Goal: Task Accomplishment & Management: Manage account settings

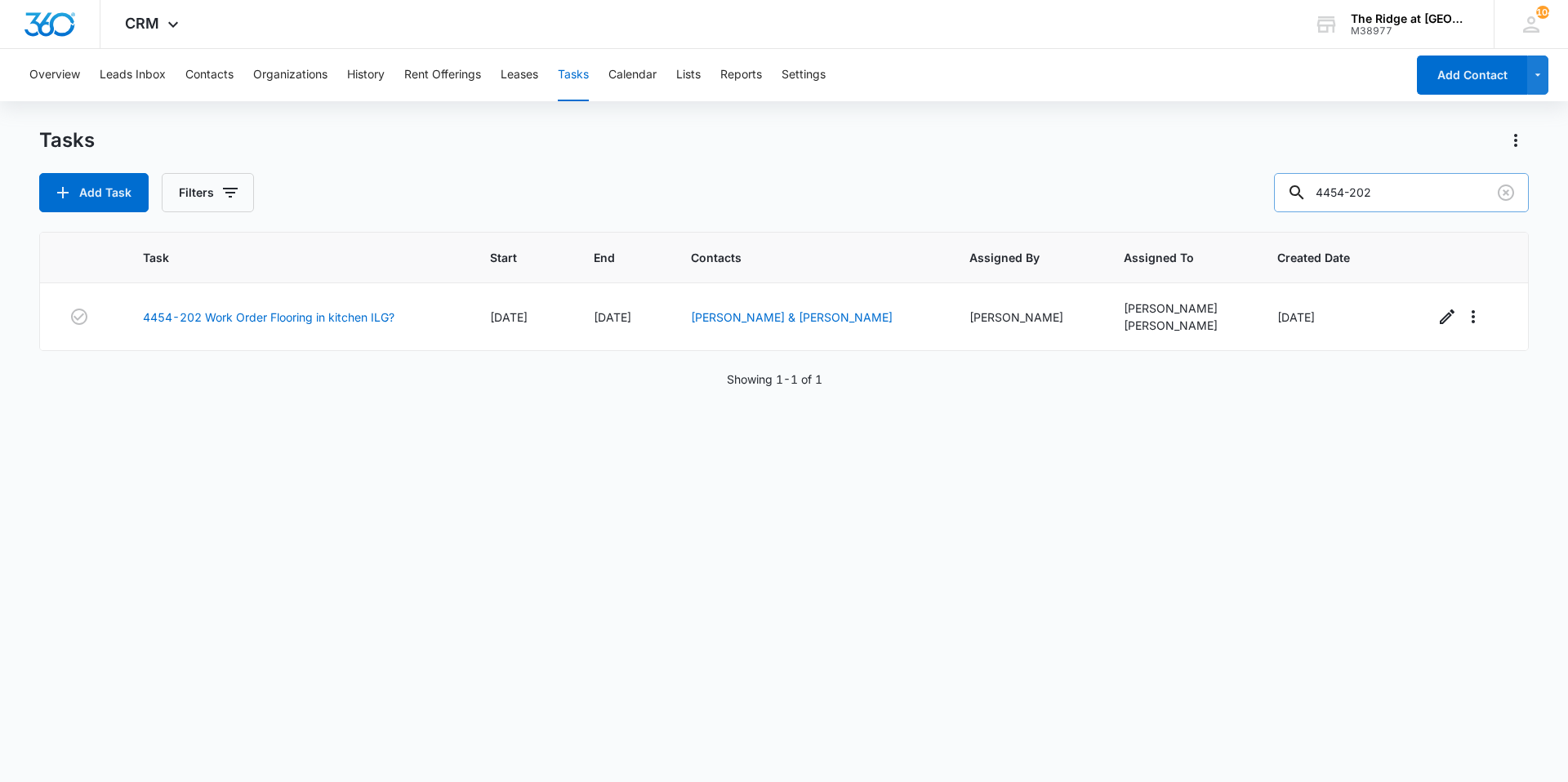
drag, startPoint x: 1389, startPoint y: 196, endPoint x: 1319, endPoint y: 203, distance: 70.3
click at [1321, 203] on div "4454-202" at bounding box center [1401, 193] width 254 height 39
click at [1397, 197] on input "4454-202" at bounding box center [1401, 193] width 254 height 39
drag, startPoint x: 1397, startPoint y: 197, endPoint x: 1326, endPoint y: 186, distance: 71.8
click at [1327, 187] on input "4454-202" at bounding box center [1401, 193] width 254 height 39
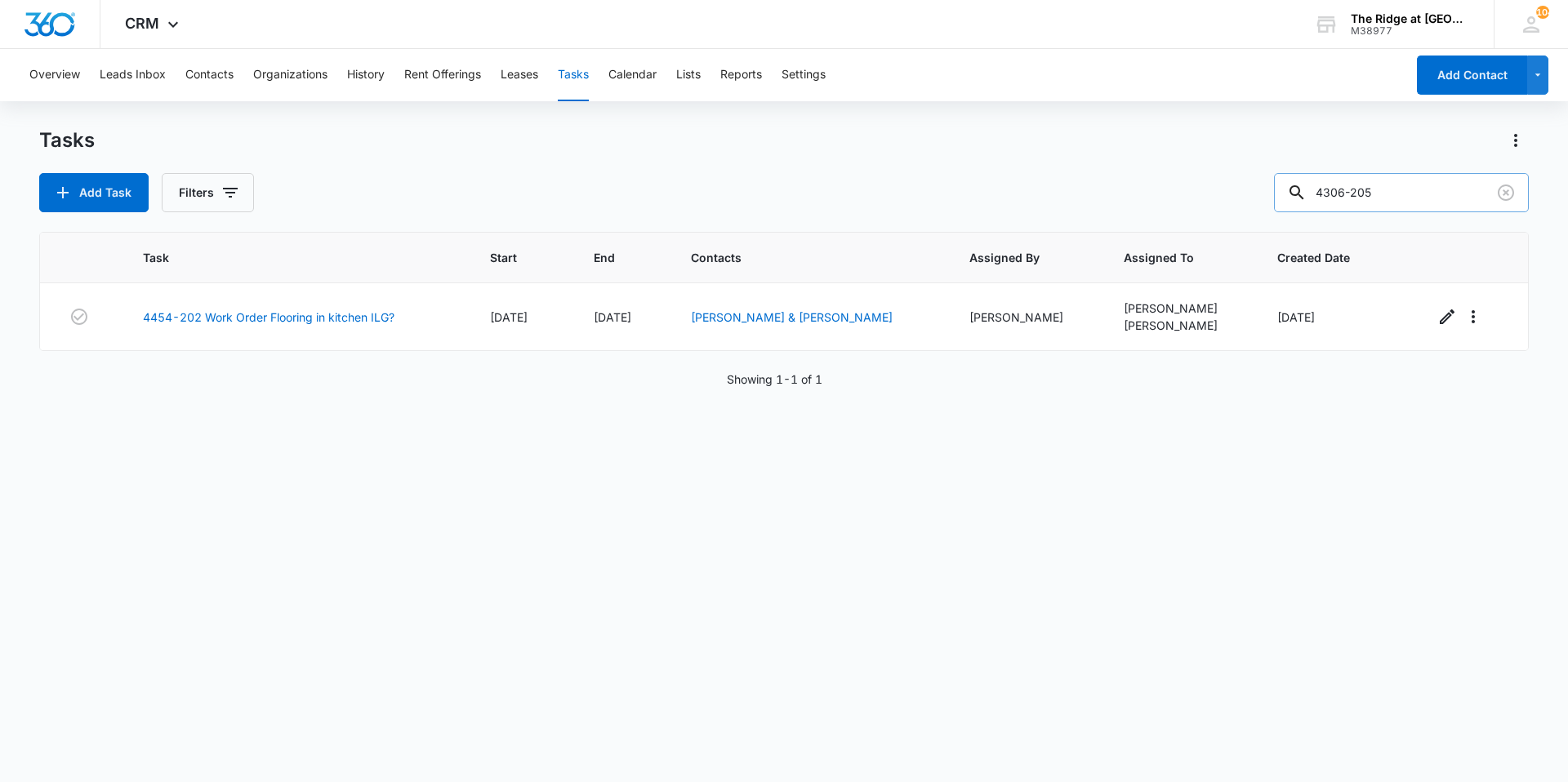
type input "4306-205"
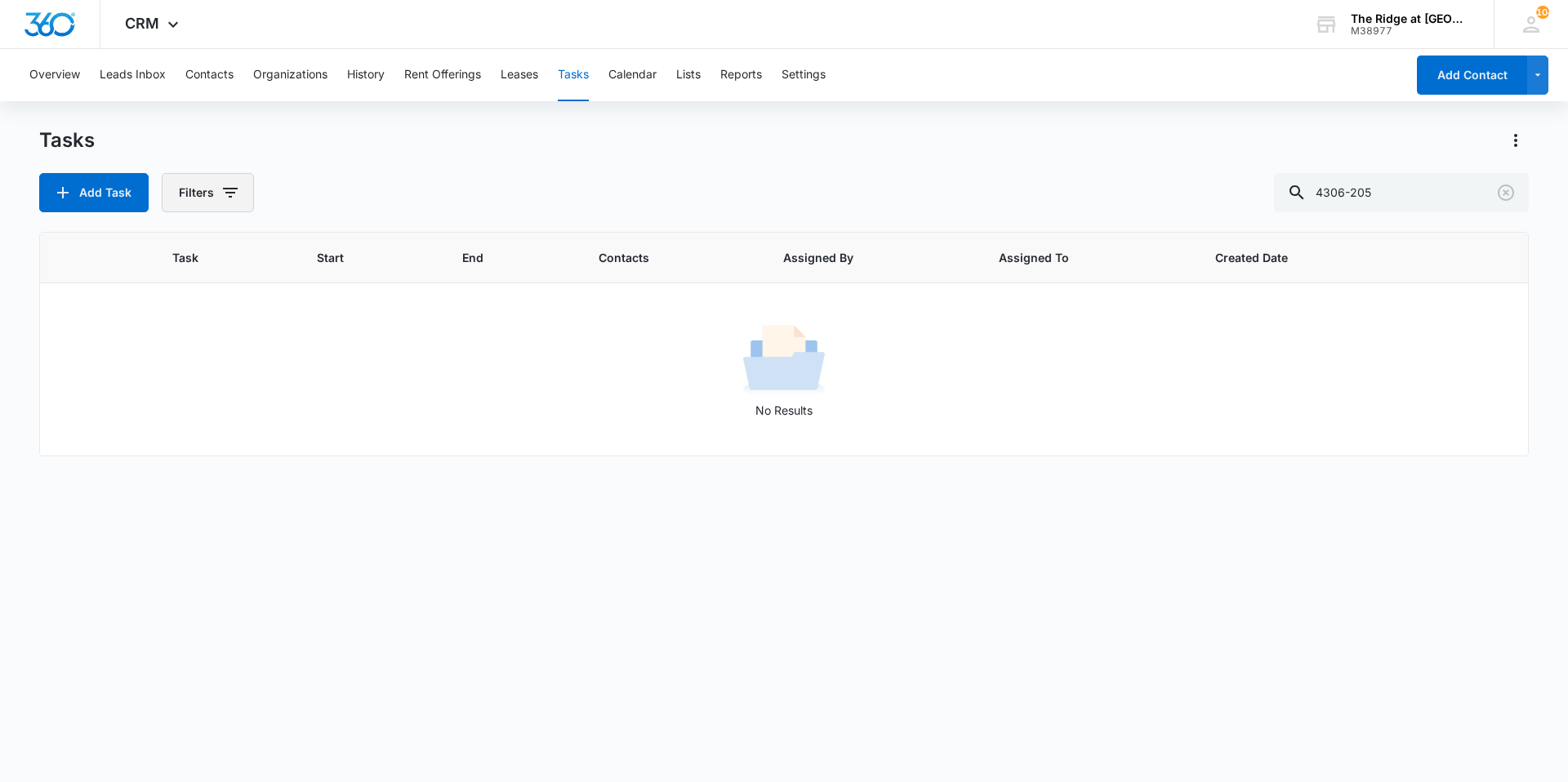
click at [228, 196] on icon "button" at bounding box center [230, 193] width 15 height 9
click at [214, 388] on label "Complete" at bounding box center [275, 388] width 188 height 17
click at [182, 388] on input "Complete" at bounding box center [181, 388] width 1 height 1
radio input "false"
radio input "true"
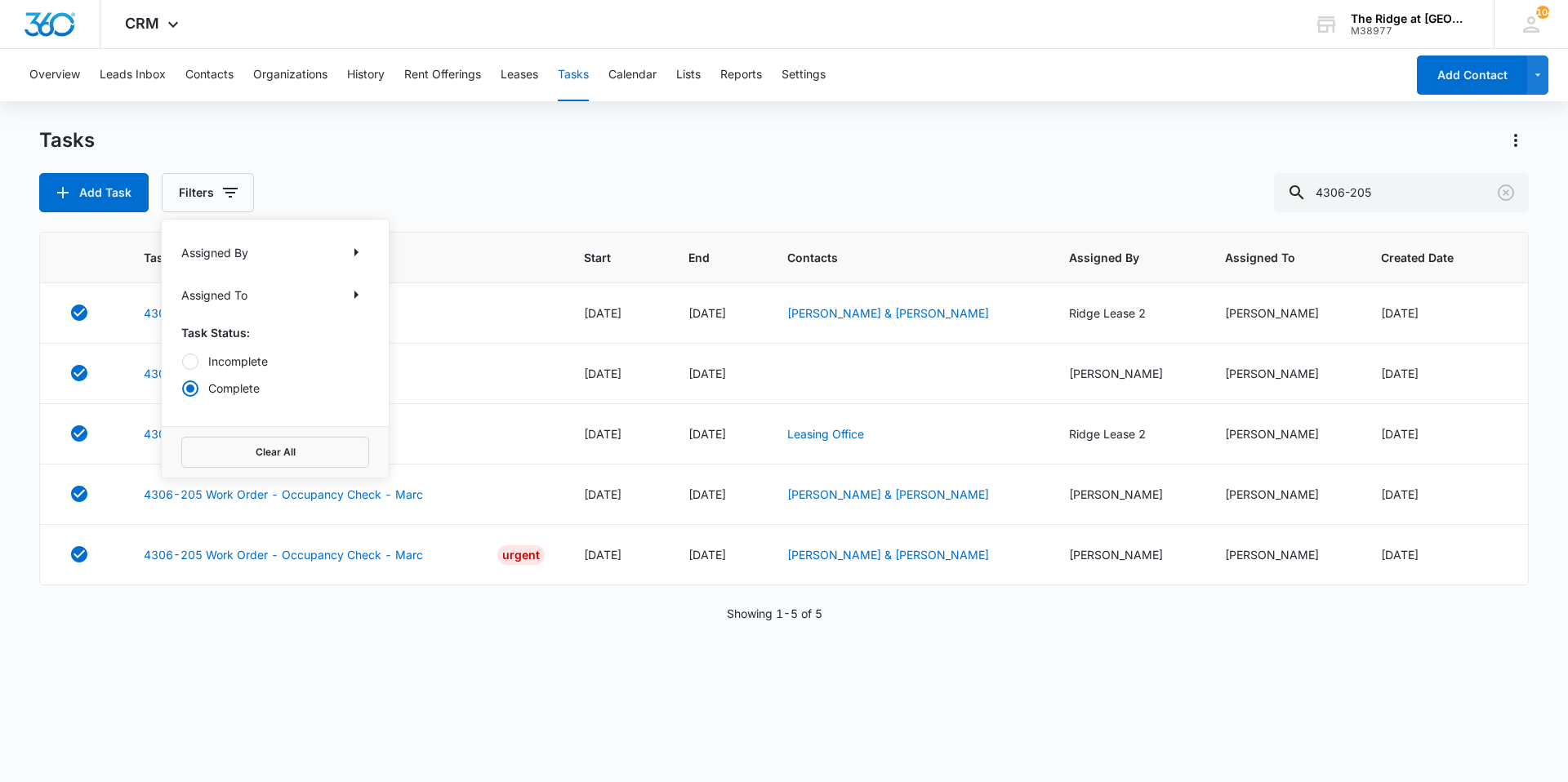
click at [385, 158] on div "Tasks Add Task Filters Assigned By Assigned To Task Status: Incomplete Complete…" at bounding box center [784, 169] width 1490 height 85
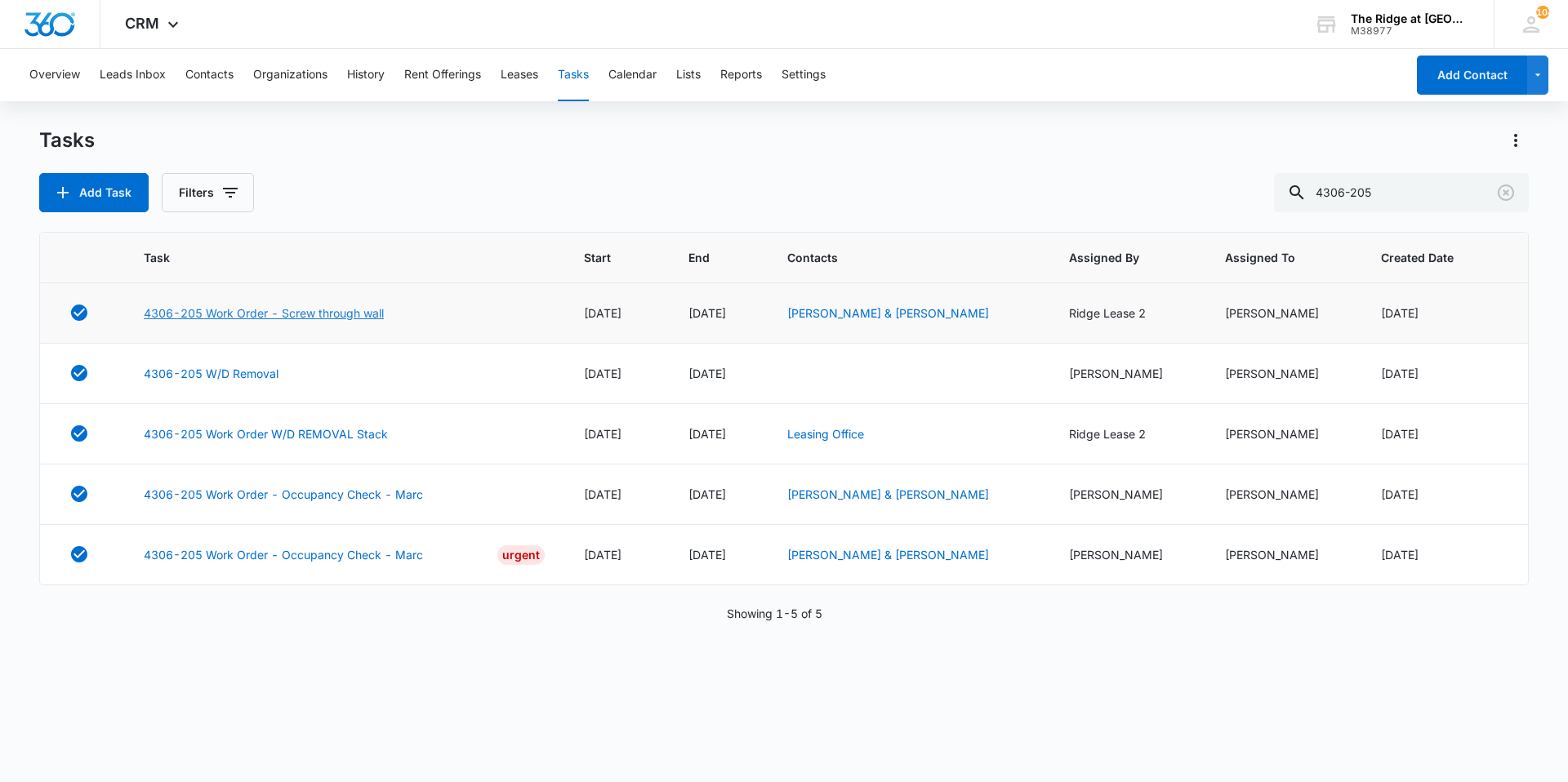
click at [296, 313] on link "4306-205 Work Order - Screw through wall" at bounding box center [264, 313] width 240 height 17
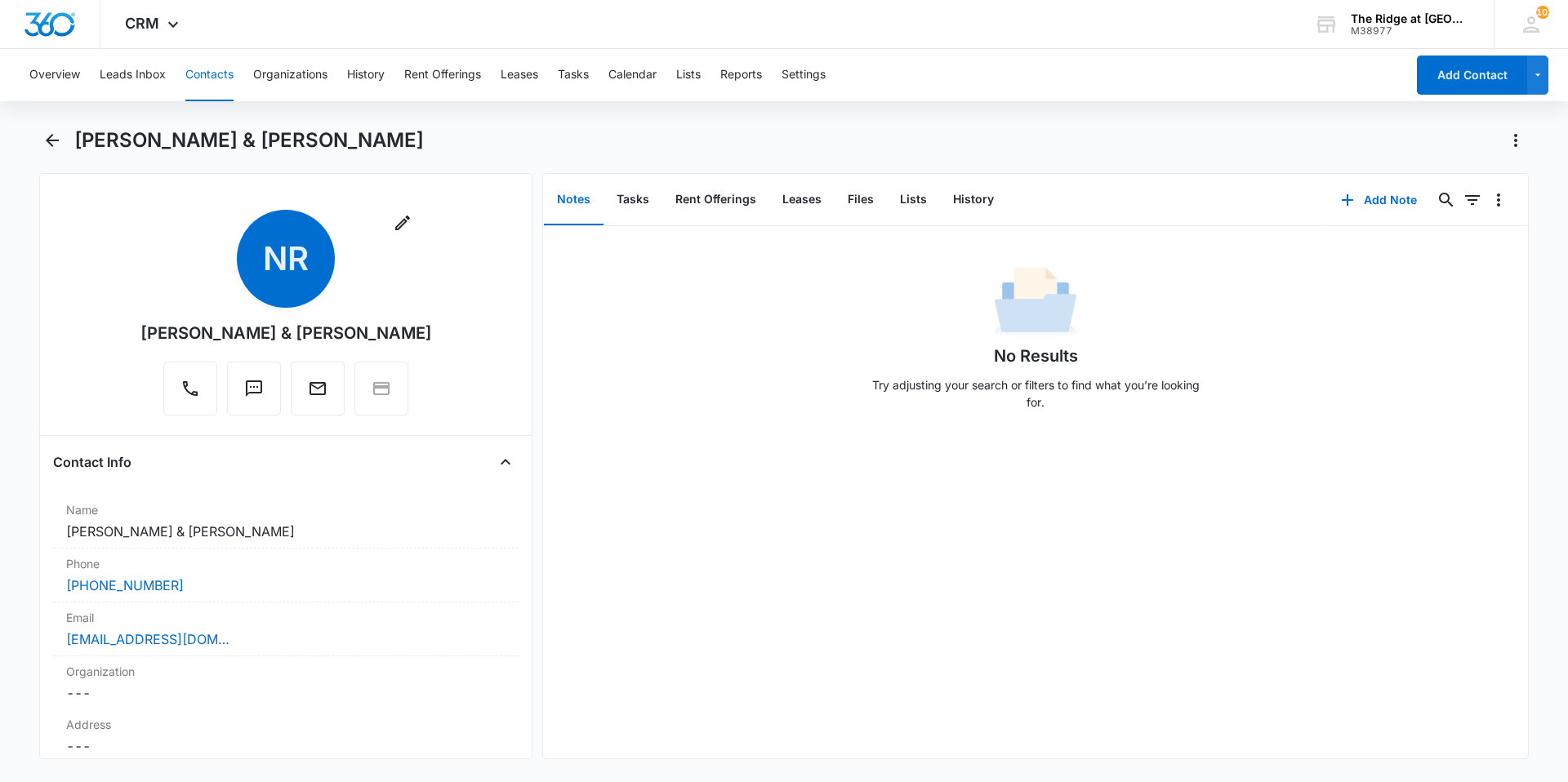
scroll to position [164, 0]
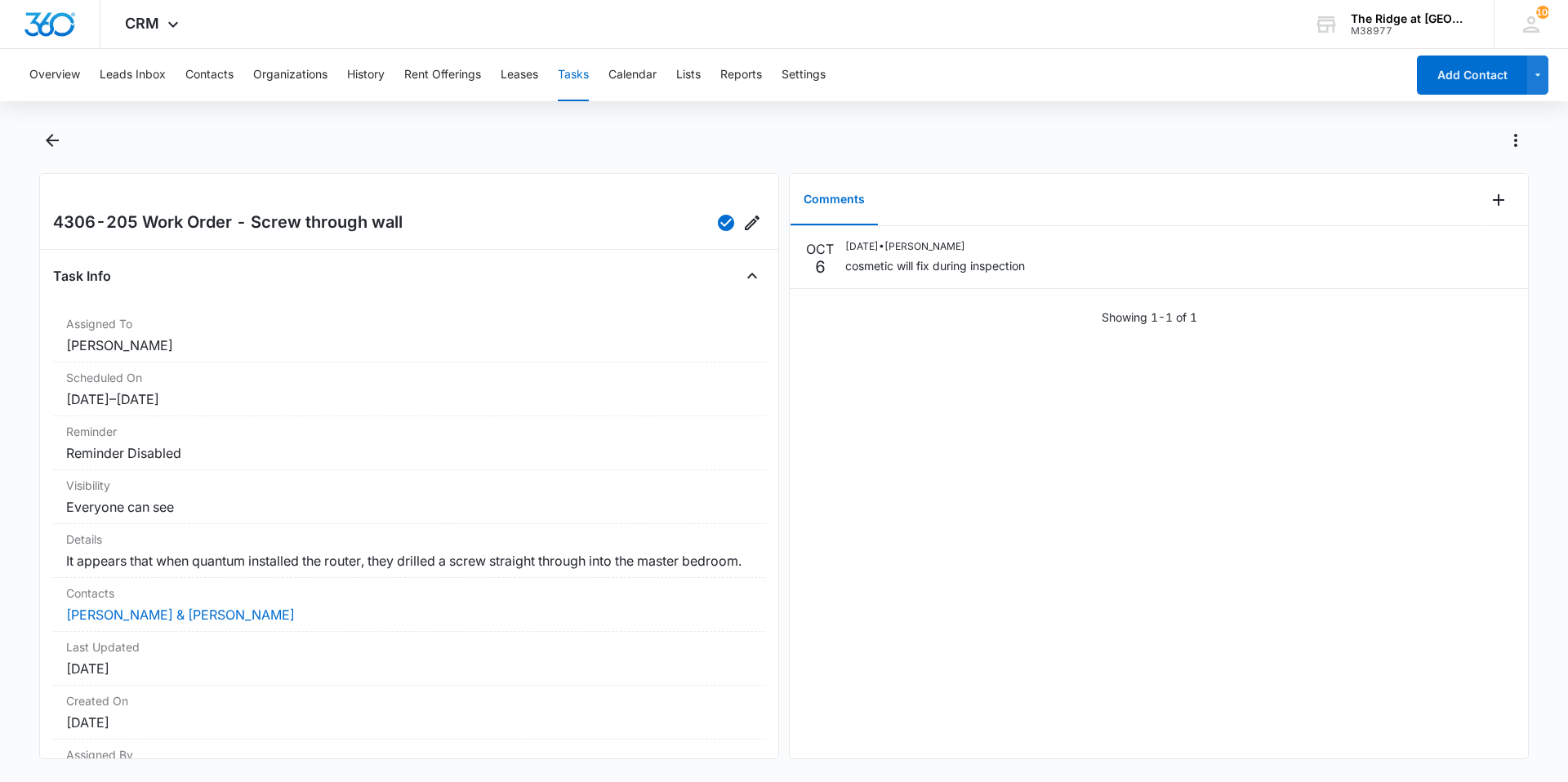
click at [928, 454] on div "OCT 6 10/06/2025 • Ricardo Marin cosmetic will fix during inspection Showing 1-…" at bounding box center [1158, 492] width 738 height 532
click at [734, 145] on div at bounding box center [801, 140] width 1455 height 26
click at [889, 337] on div "OCT 6 10/06/2025 • Ricardo Marin cosmetic will fix during inspection Showing 1-…" at bounding box center [1158, 282] width 738 height 112
click at [718, 223] on icon "button" at bounding box center [725, 223] width 16 height 16
click at [46, 138] on icon "Back" at bounding box center [51, 140] width 20 height 20
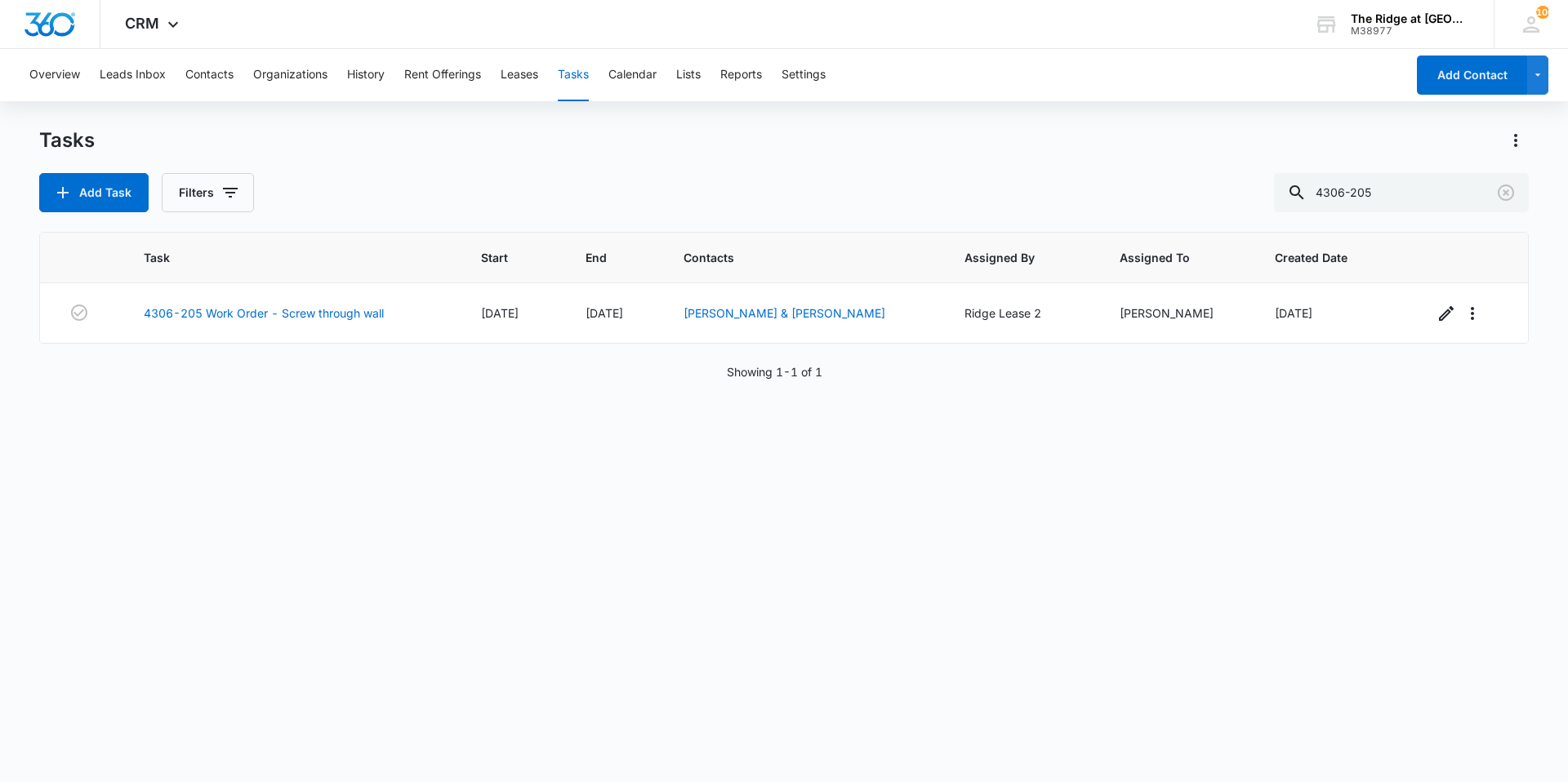
click at [527, 566] on div "Task Start End Contacts Assigned By Assigned To Created Date 4306-205 Work Orde…" at bounding box center [784, 497] width 1490 height 529
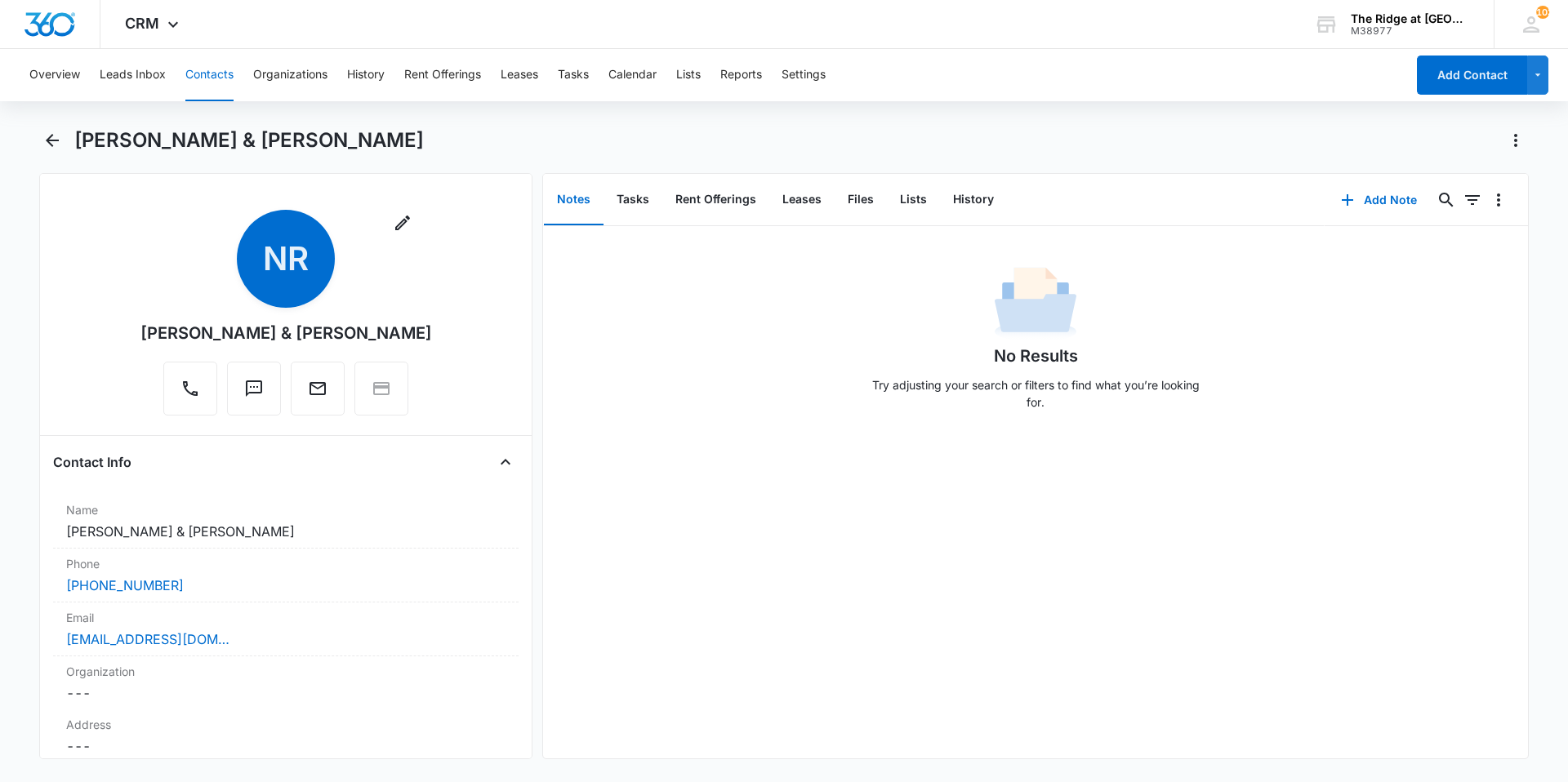
scroll to position [164, 0]
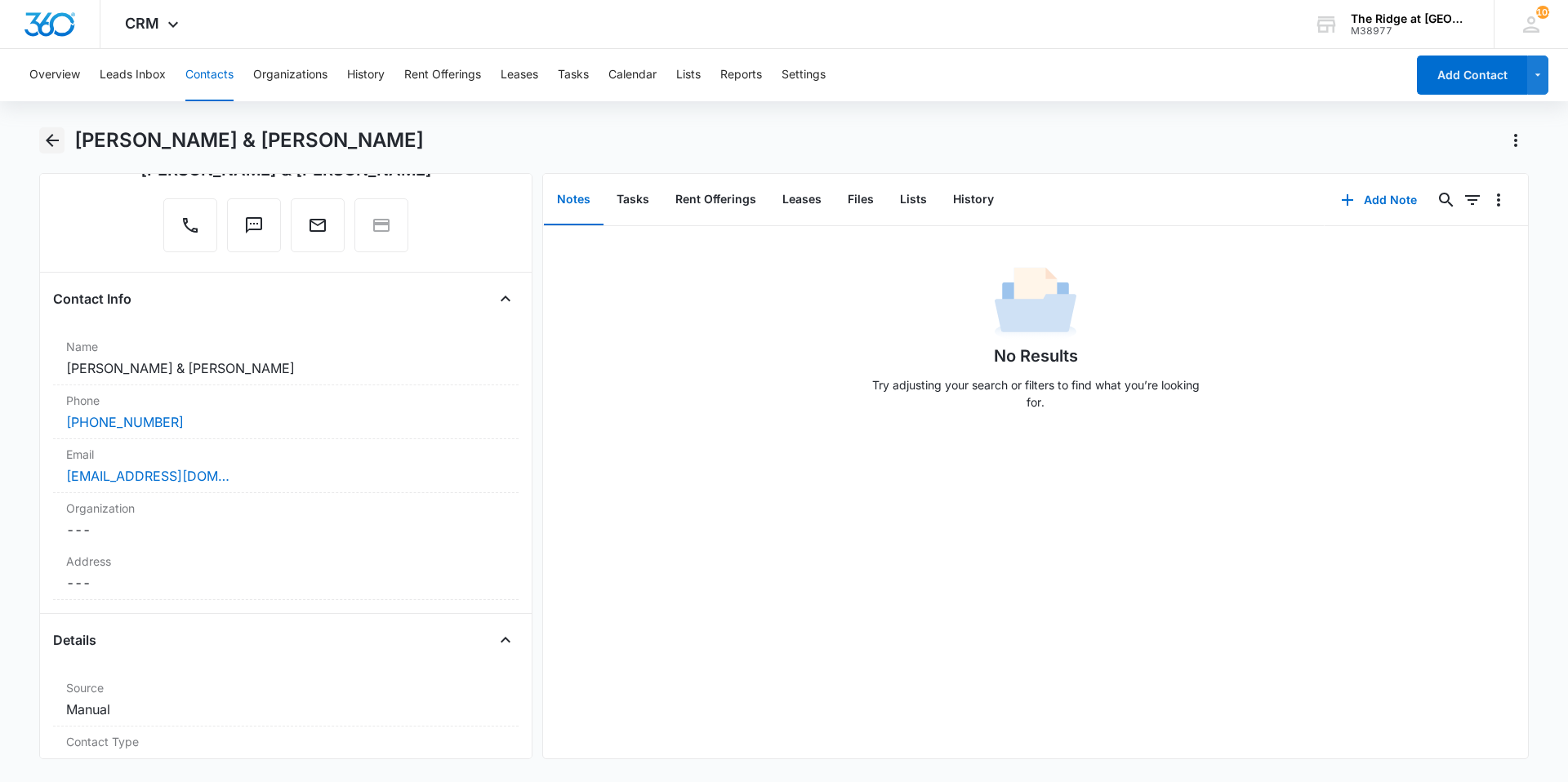
click at [51, 145] on icon "Back" at bounding box center [52, 140] width 13 height 13
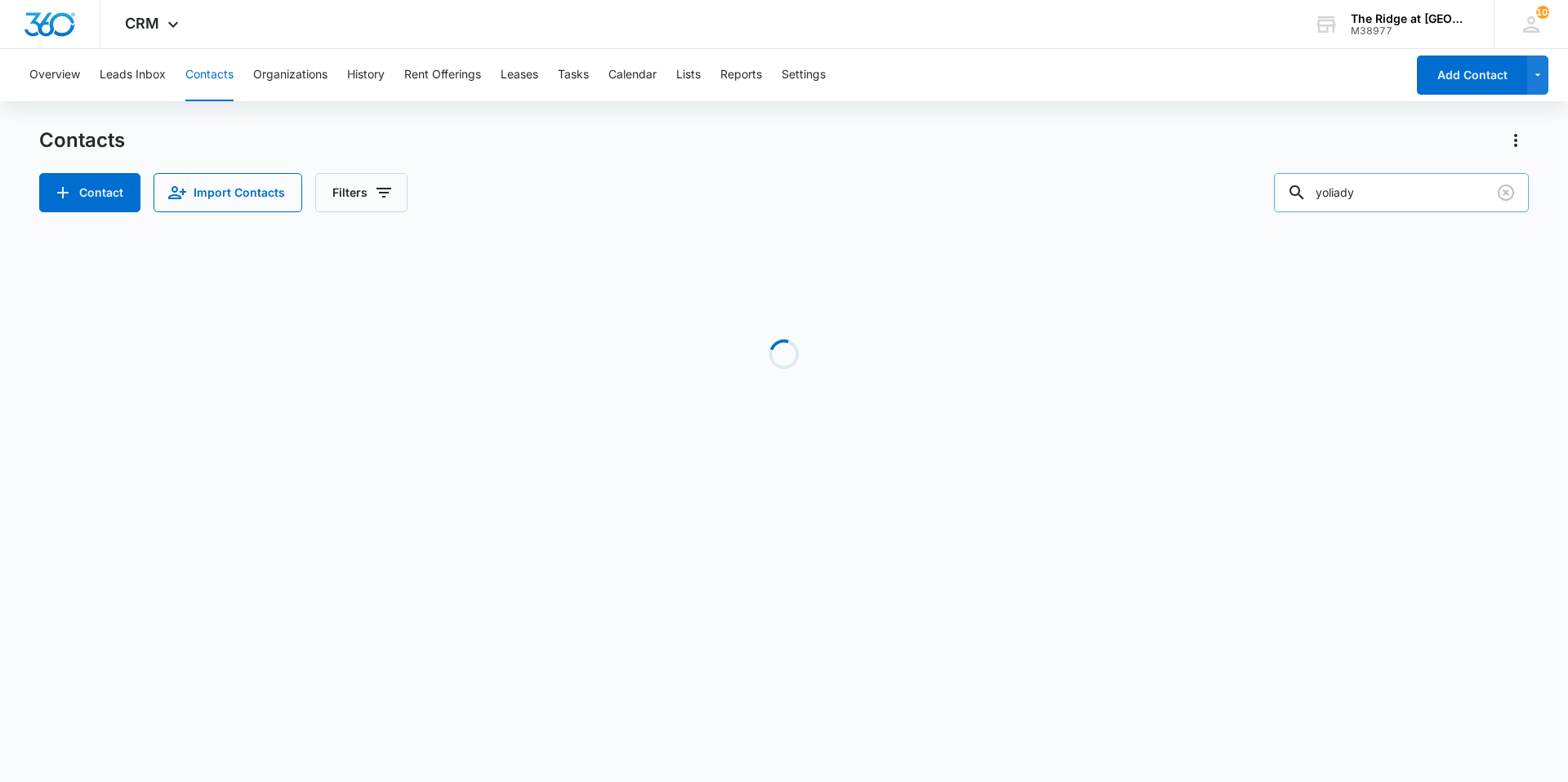
drag, startPoint x: 1372, startPoint y: 196, endPoint x: 1310, endPoint y: 198, distance: 62.0
click at [1310, 198] on div "yoliady" at bounding box center [1401, 193] width 254 height 39
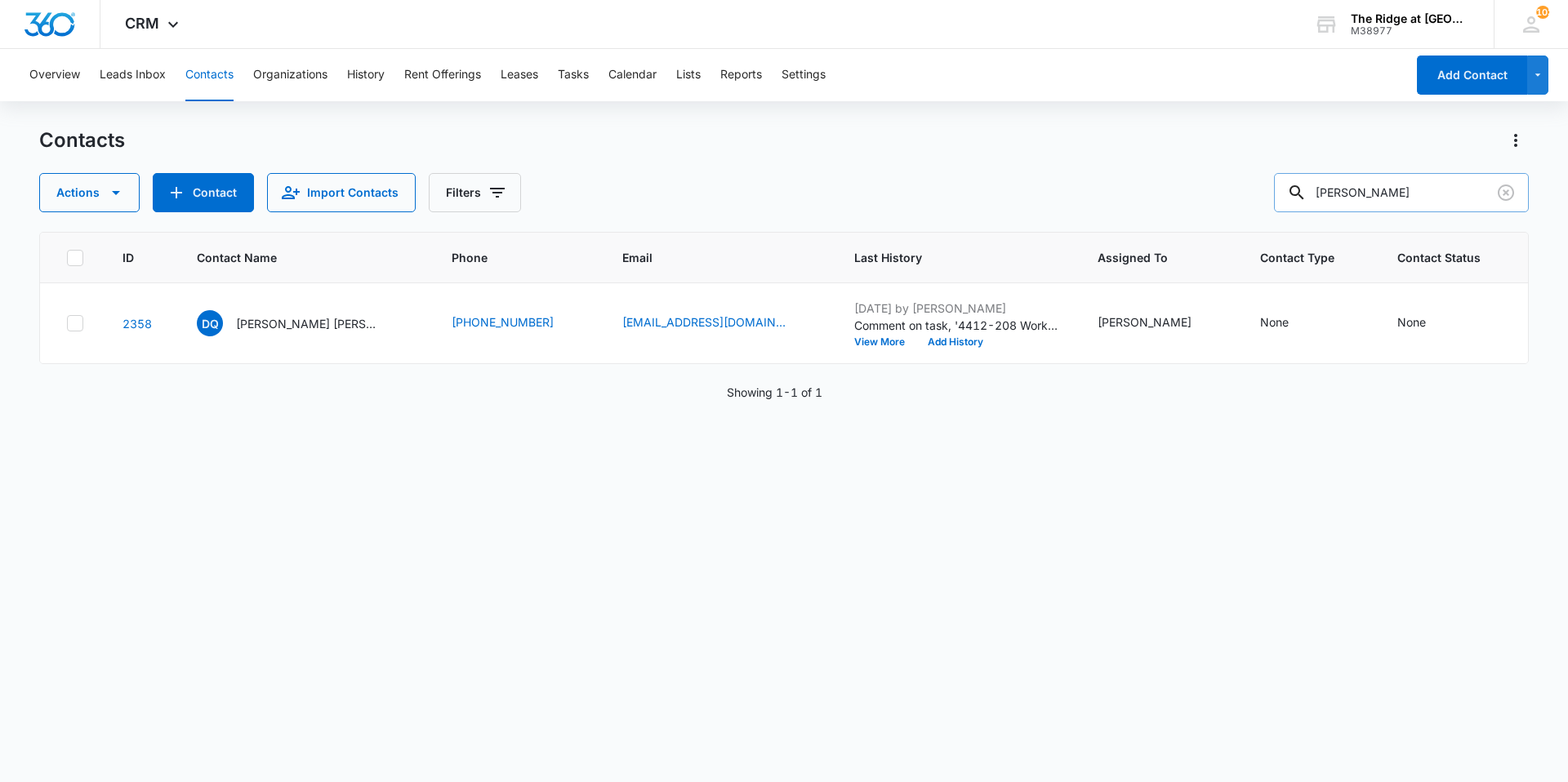
type input "jenna"
